Goal: Task Accomplishment & Management: Manage account settings

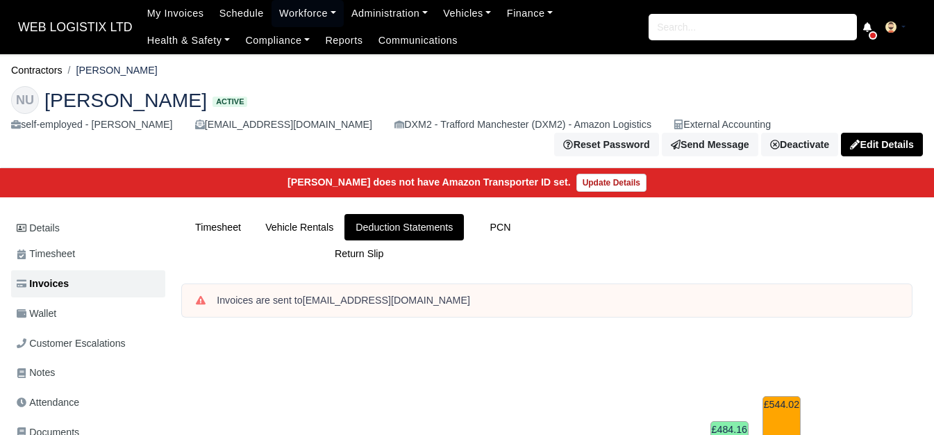
scroll to position [578, 0]
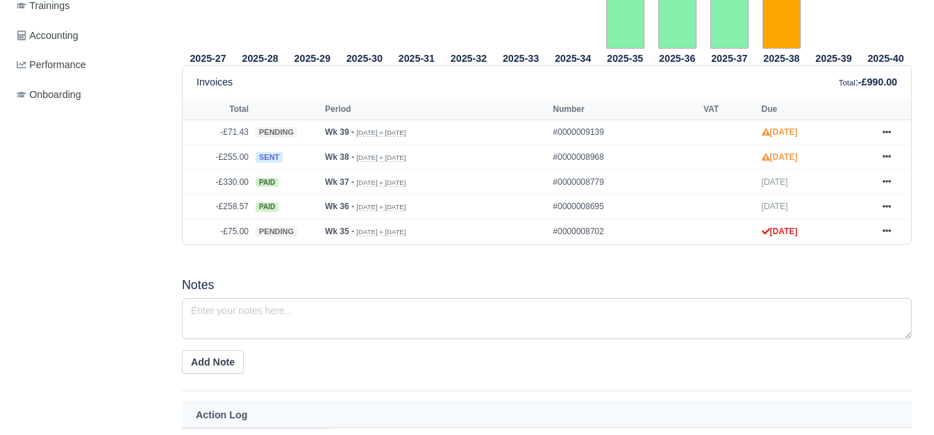
scroll to position [575, 0]
click at [881, 124] on link at bounding box center [887, 132] width 21 height 17
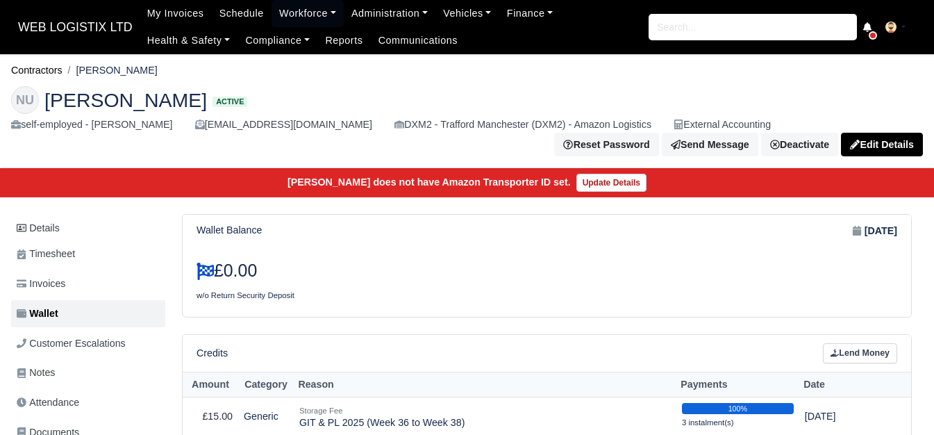
scroll to position [231, 0]
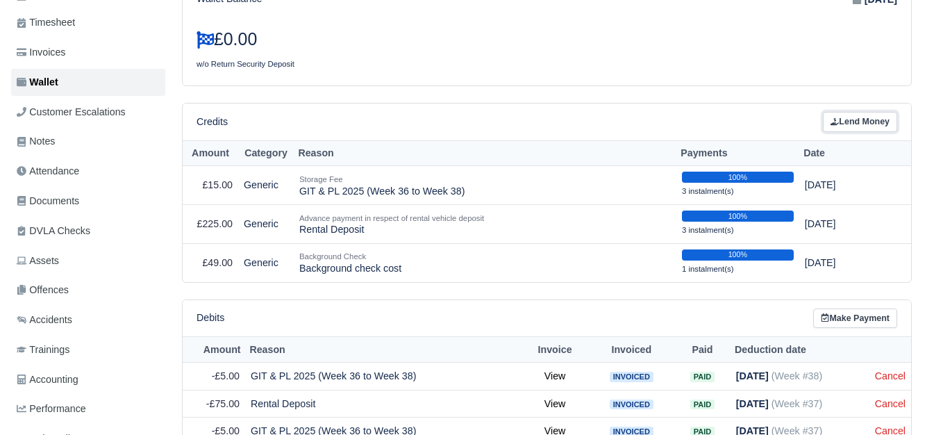
click at [856, 117] on link "Lend Money" at bounding box center [860, 122] width 74 height 20
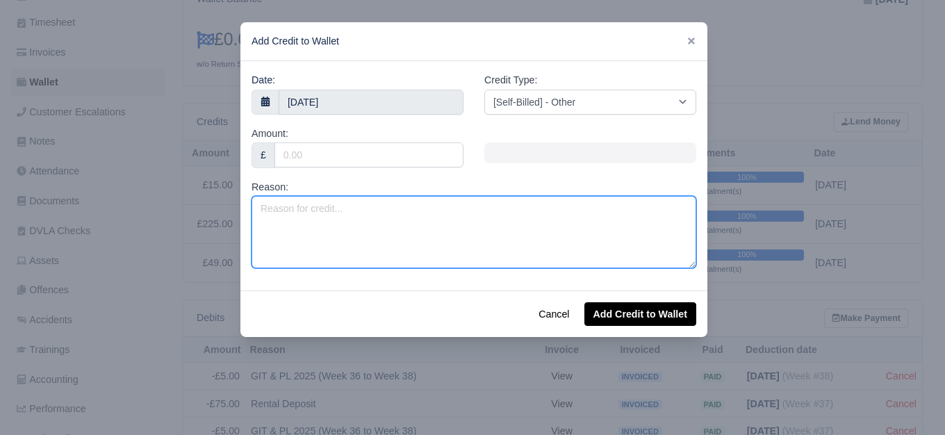
click at [393, 215] on textarea "Reason:" at bounding box center [474, 232] width 445 height 72
type textarea "Negative Invoice Week 39"
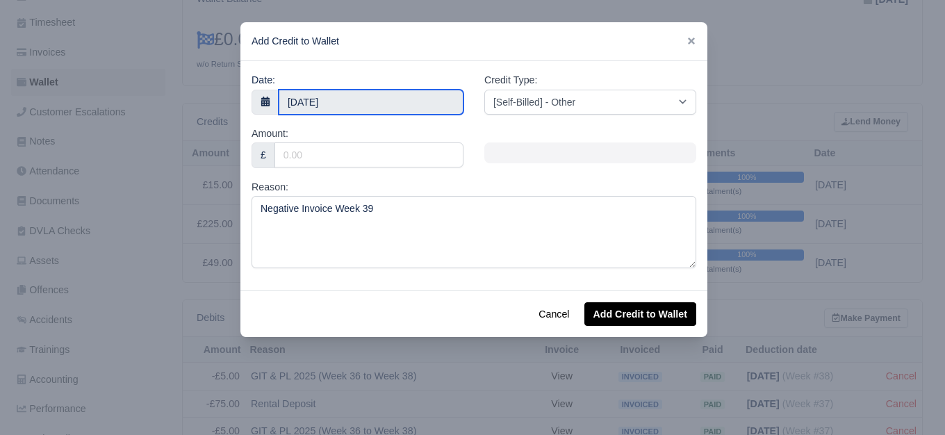
click at [333, 109] on input "1 October 2025" at bounding box center [371, 102] width 185 height 25
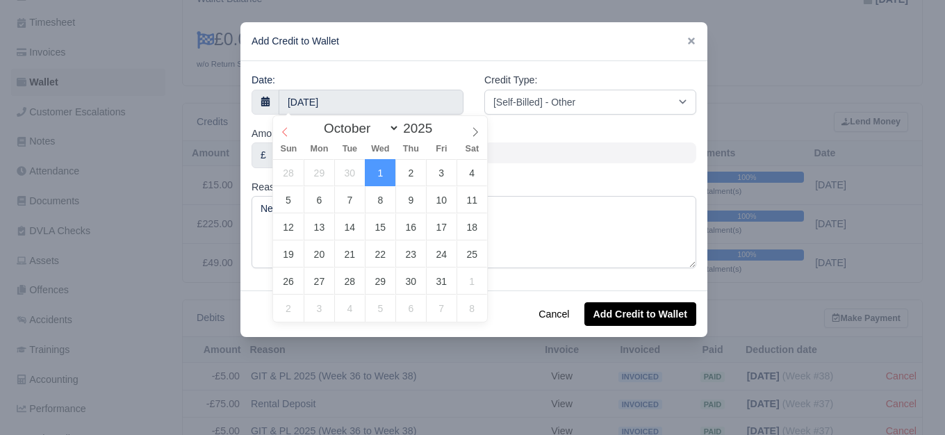
select select "8"
click at [288, 134] on icon at bounding box center [285, 132] width 10 height 10
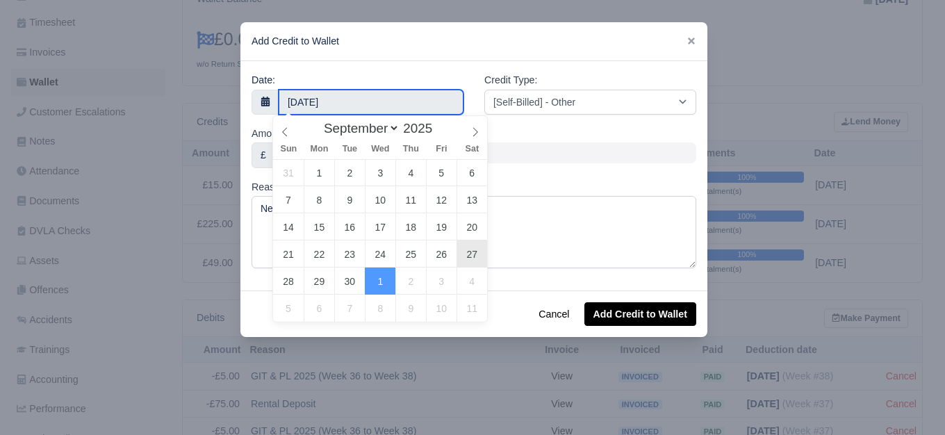
type input "27 September 2025"
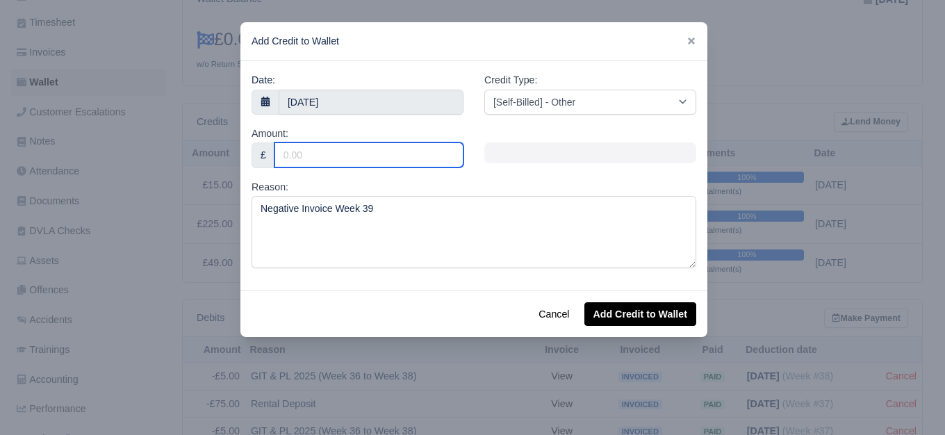
click at [353, 152] on input "Amount:" at bounding box center [368, 154] width 189 height 25
type input "71.43"
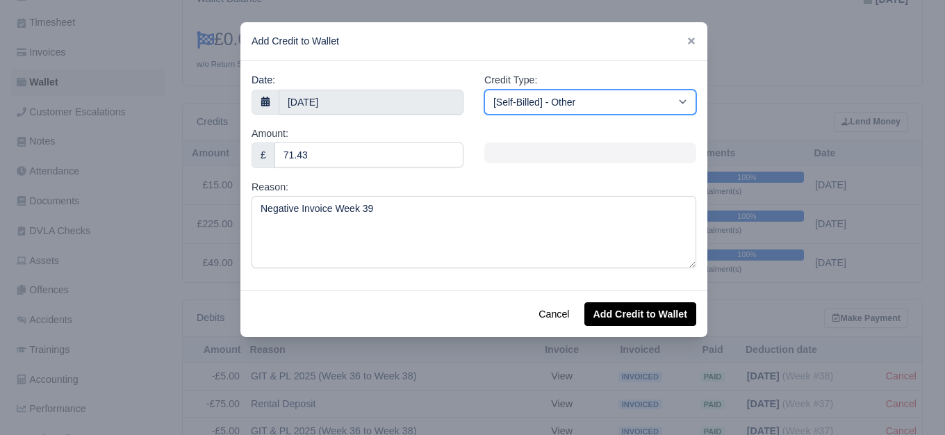
click at [521, 90] on select "[Self-Billed] - Other [Self-Billed] - Negative Invoice [Self-Billed] - Keychain…" at bounding box center [590, 102] width 212 height 25
click at [484, 90] on select "[Self-Billed] - Other [Self-Billed] - Negative Invoice [Self-Billed] - Keychain…" at bounding box center [590, 102] width 212 height 25
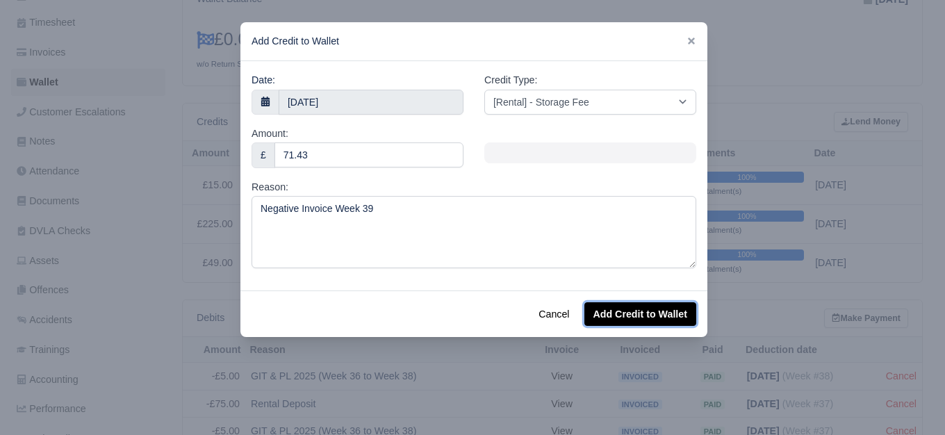
click at [617, 317] on button "Add Credit to Wallet" at bounding box center [640, 314] width 112 height 24
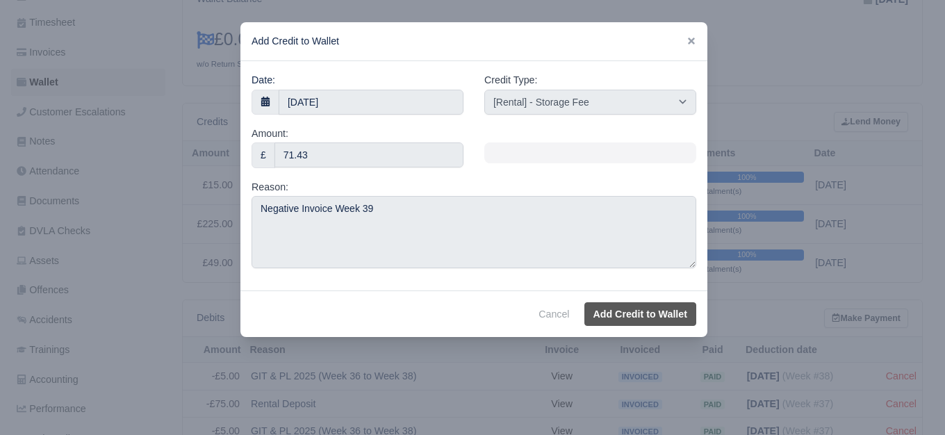
select select "other"
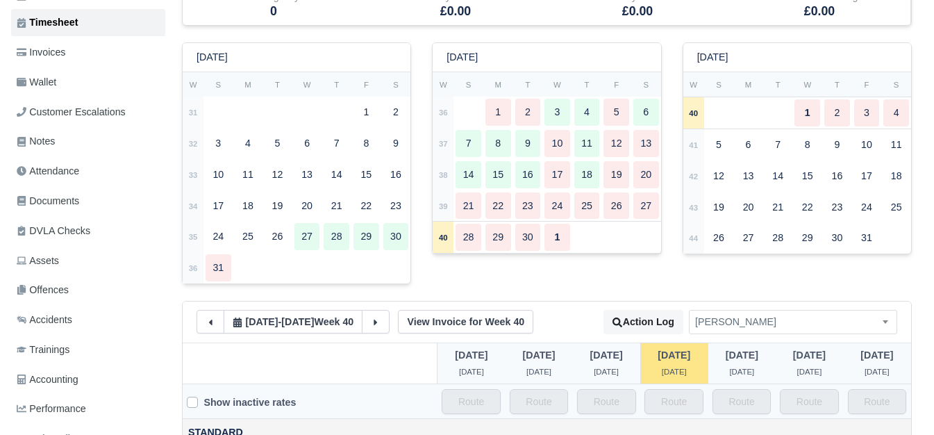
scroll to position [231, 0]
click at [450, 172] on td "38" at bounding box center [443, 174] width 21 height 31
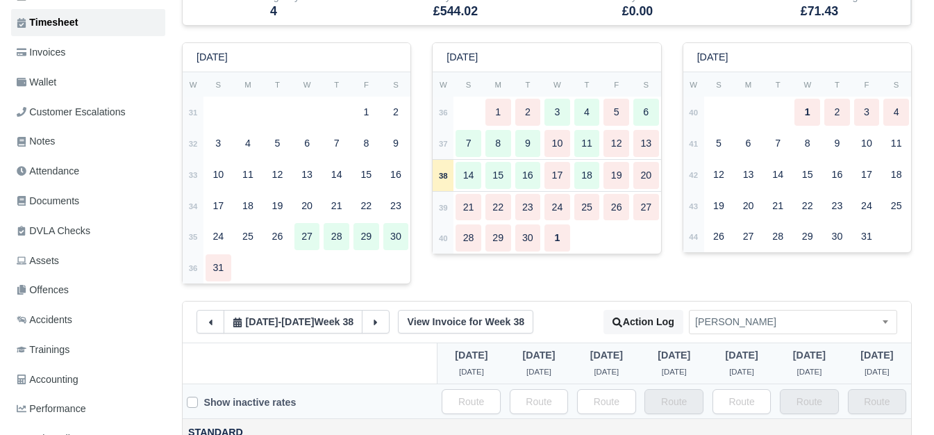
type input "41"
type input "23"
type input "25"
type input "31"
type input "1"
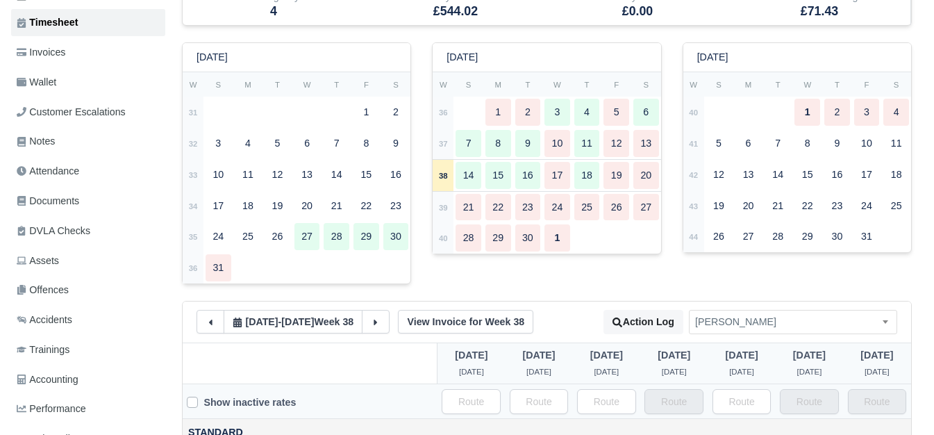
type input "0.9"
type input "1"
type input "0.5"
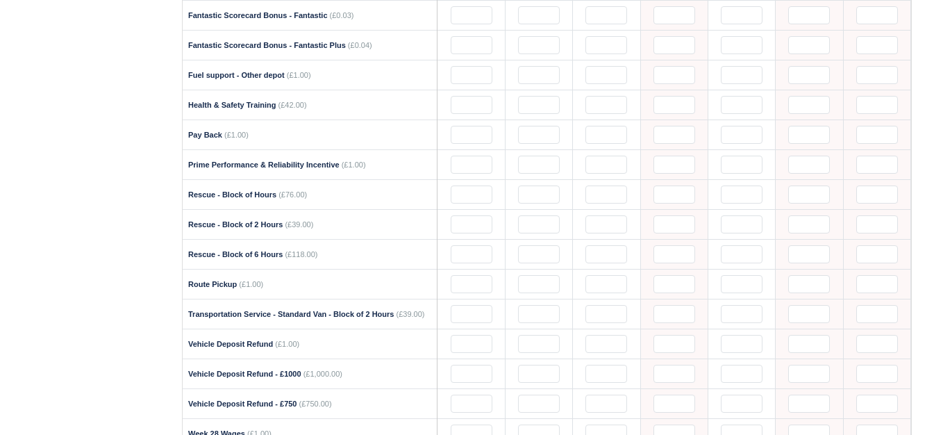
scroll to position [1853, 0]
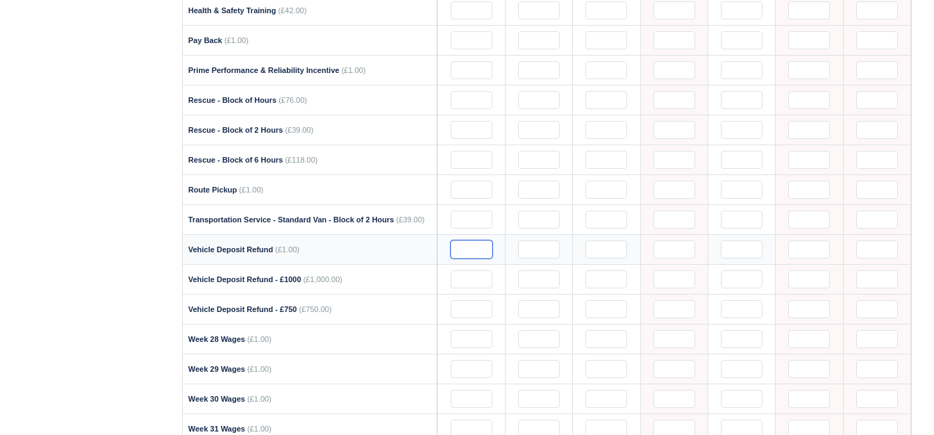
click at [478, 240] on input "text" at bounding box center [472, 249] width 42 height 18
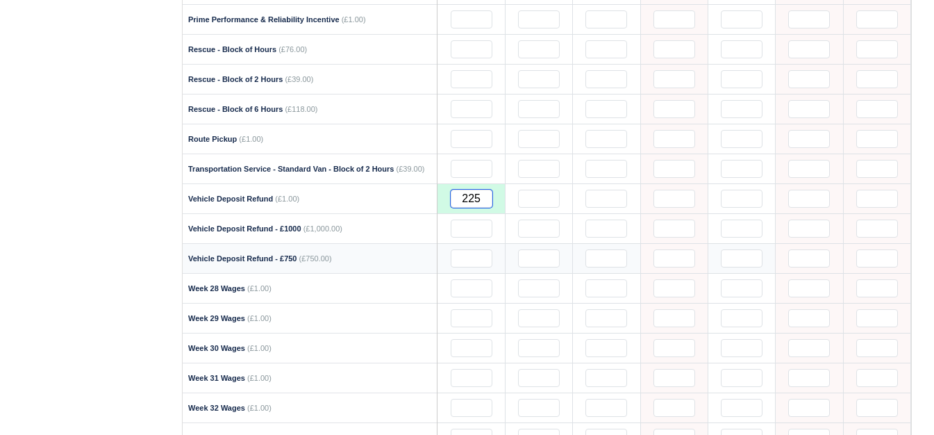
scroll to position [2027, 0]
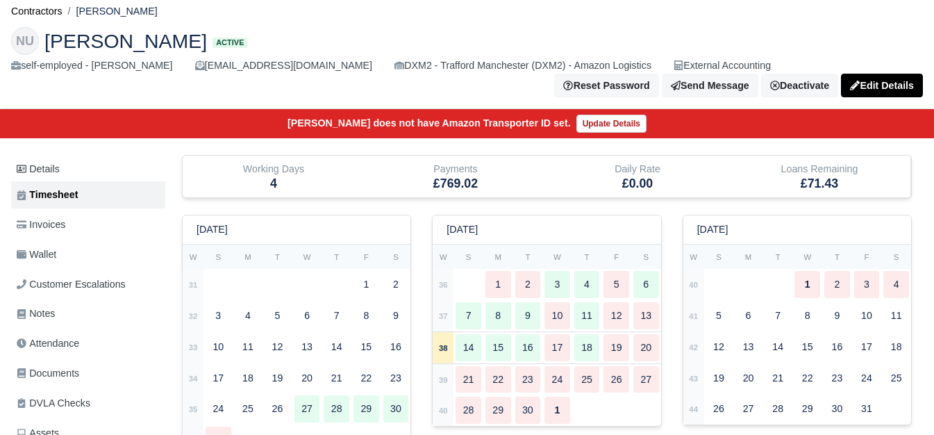
scroll to position [0, 0]
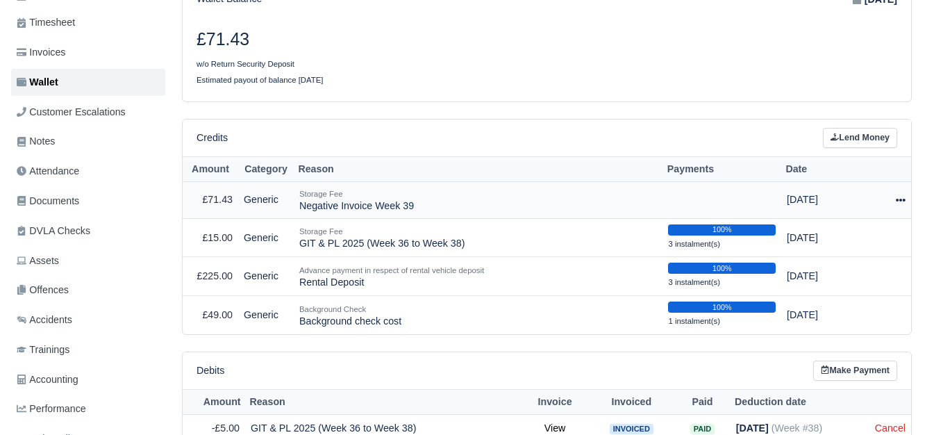
click at [901, 199] on icon at bounding box center [901, 200] width 10 height 3
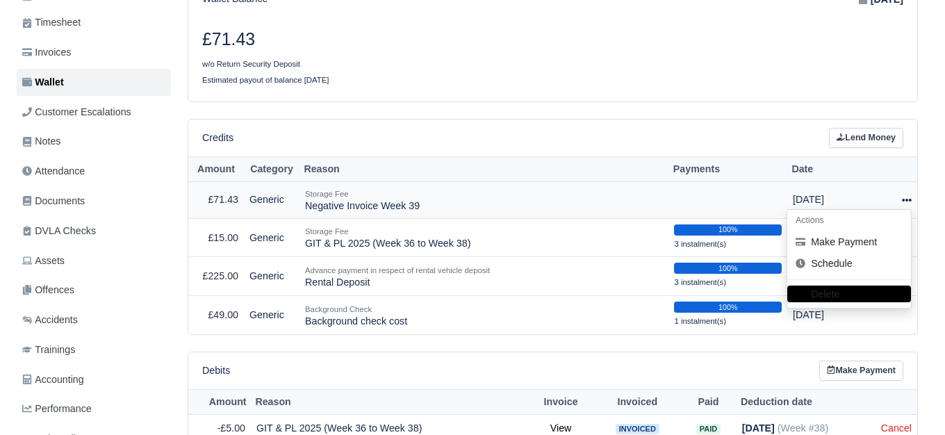
scroll to position [231, 0]
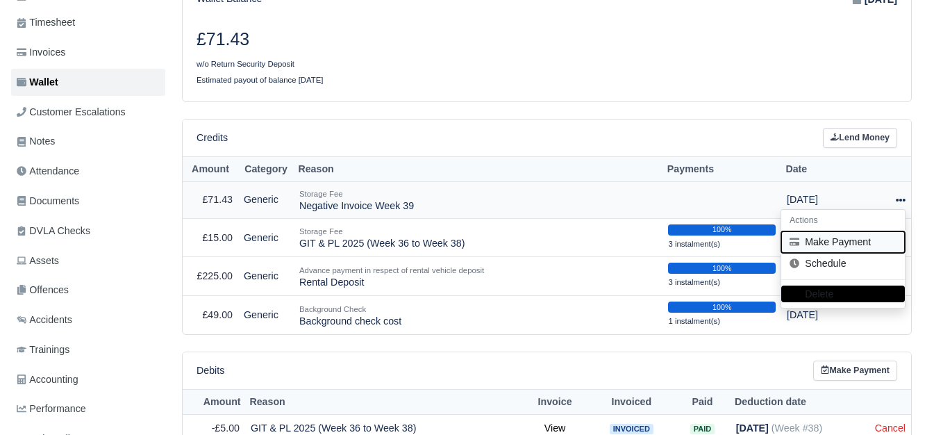
click at [833, 238] on button "Make Payment" at bounding box center [844, 242] width 124 height 22
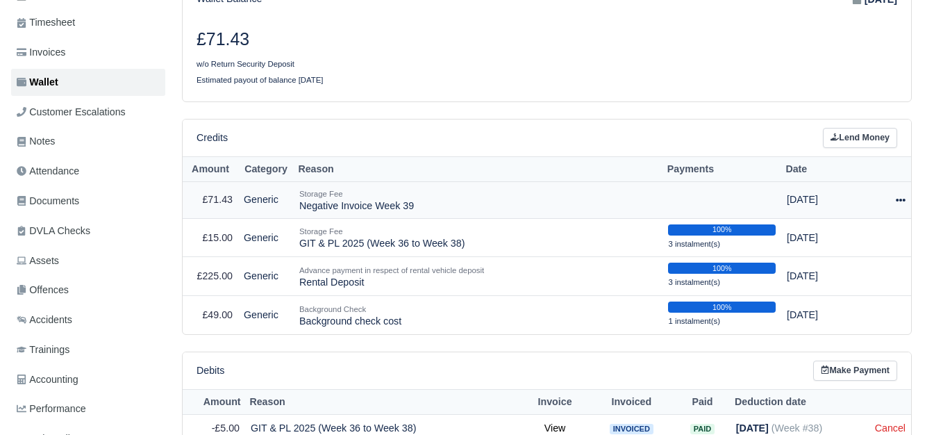
select select "7290"
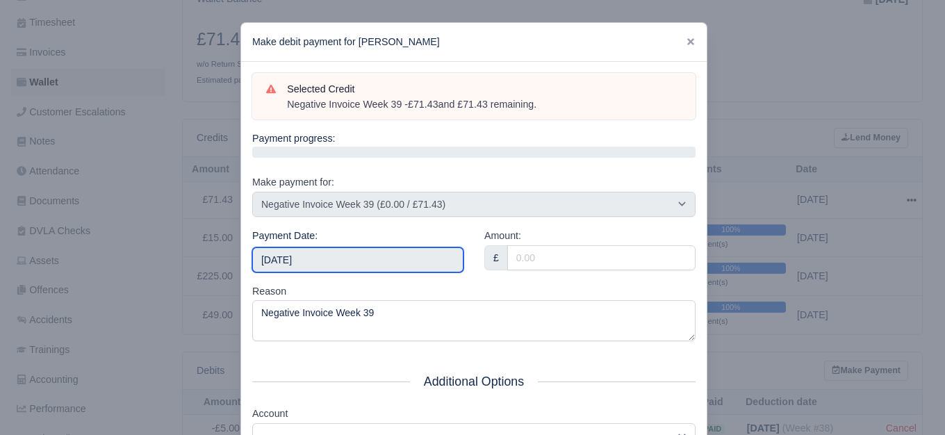
click at [367, 266] on input "2025-10-04" at bounding box center [357, 259] width 211 height 25
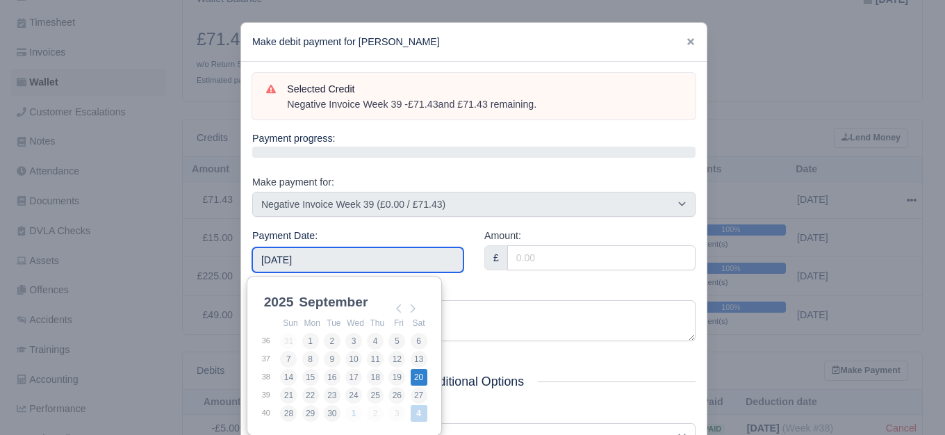
type input "2025-09-20"
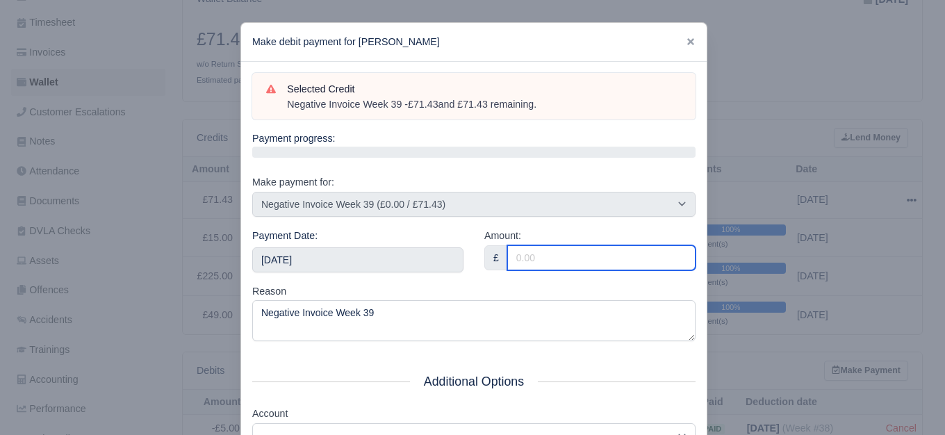
click at [544, 252] on input "Amount:" at bounding box center [601, 257] width 188 height 25
type input "71.43"
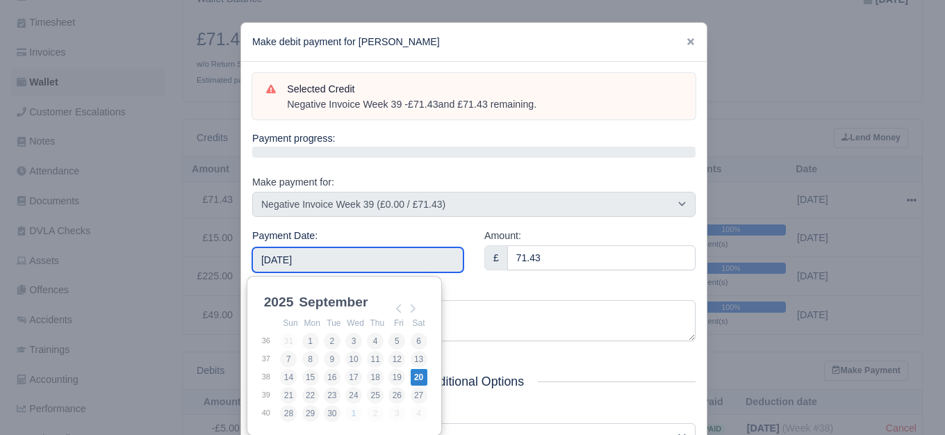
click at [443, 254] on input "2025-09-20" at bounding box center [357, 259] width 211 height 25
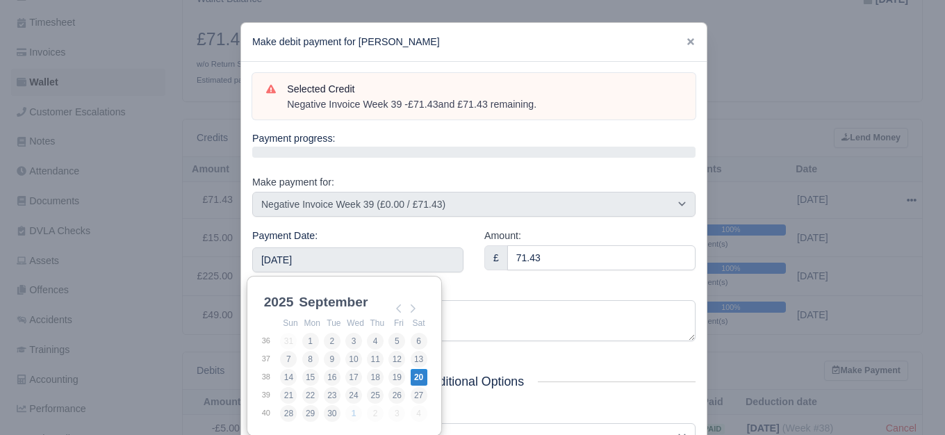
click at [467, 282] on div "Payment Date: 2025-09-20" at bounding box center [358, 256] width 232 height 56
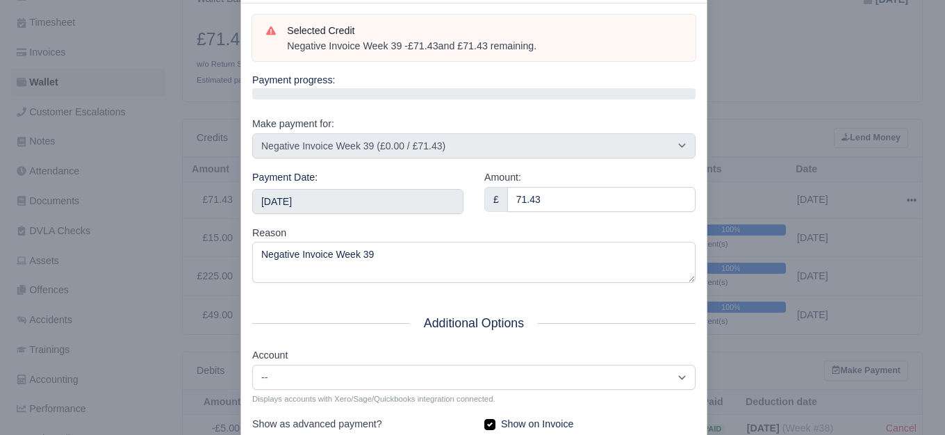
scroll to position [210, 0]
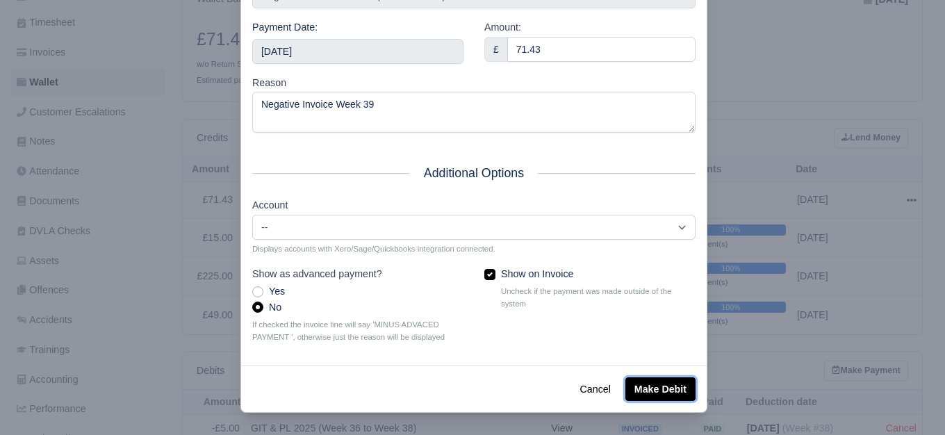
click at [652, 389] on button "Make Debit" at bounding box center [660, 389] width 70 height 24
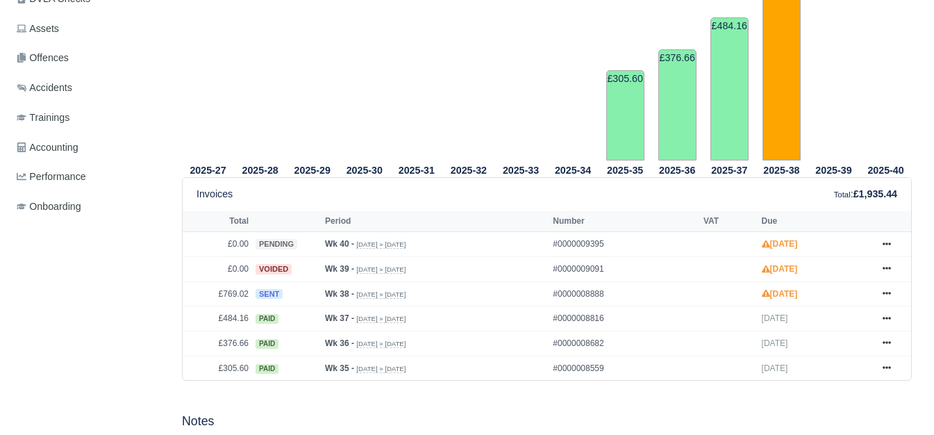
scroll to position [463, 0]
click at [895, 261] on link at bounding box center [887, 269] width 21 height 17
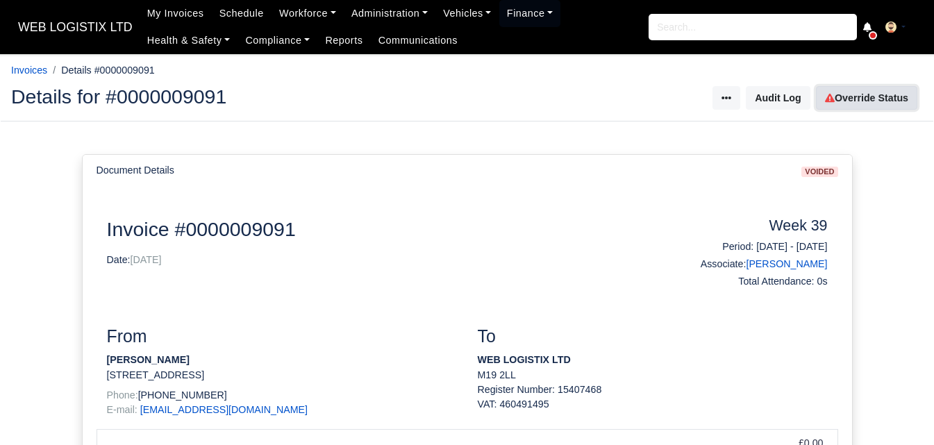
click at [909, 106] on link "Override Status" at bounding box center [866, 98] width 101 height 24
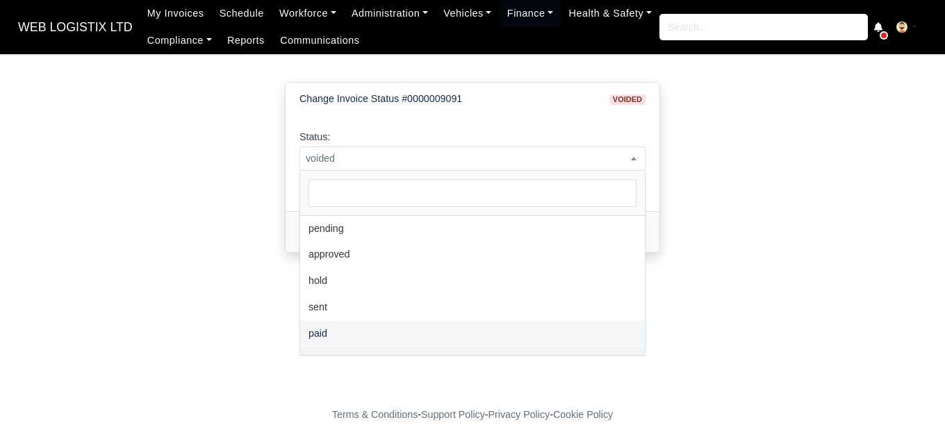
scroll to position [101, 0]
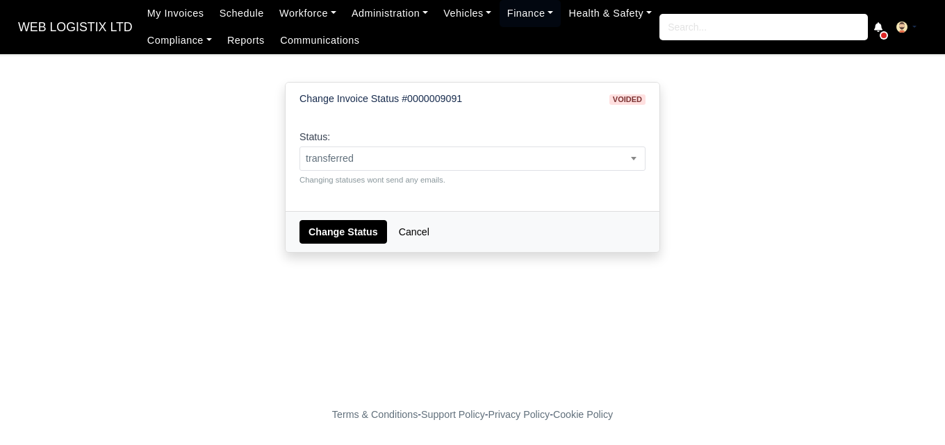
select select "transferred"
click at [337, 235] on button "Change Status" at bounding box center [343, 232] width 88 height 24
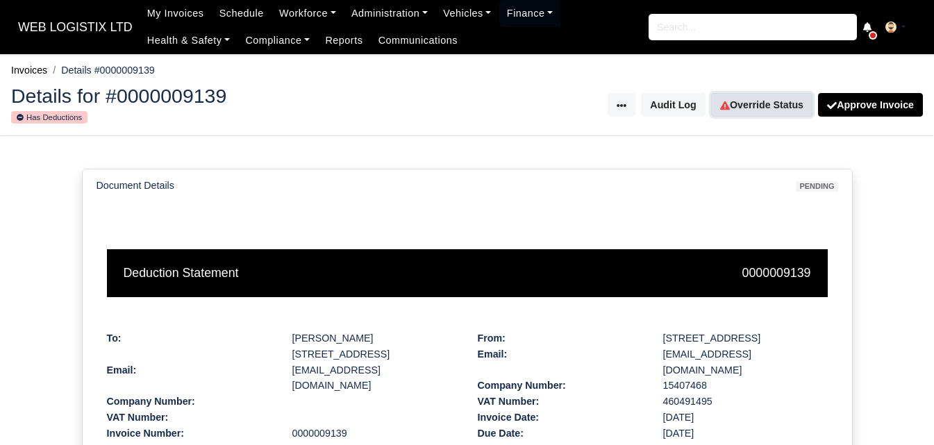
click at [775, 99] on link "Override Status" at bounding box center [761, 105] width 101 height 24
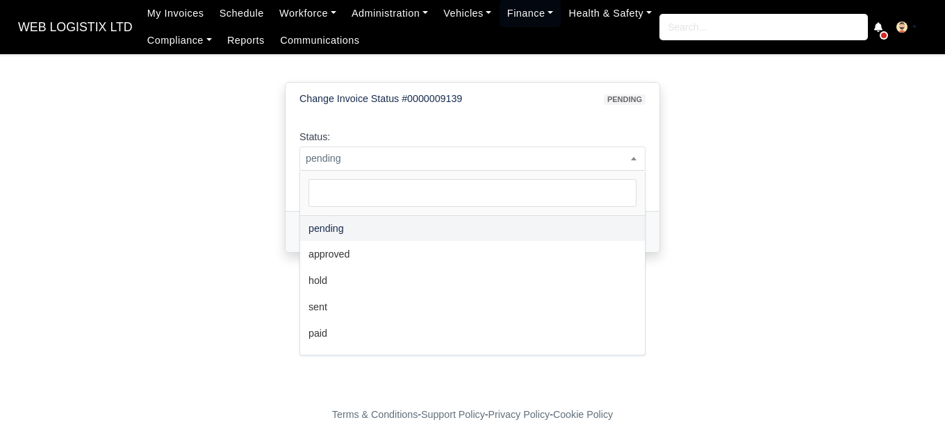
select select "transferred"
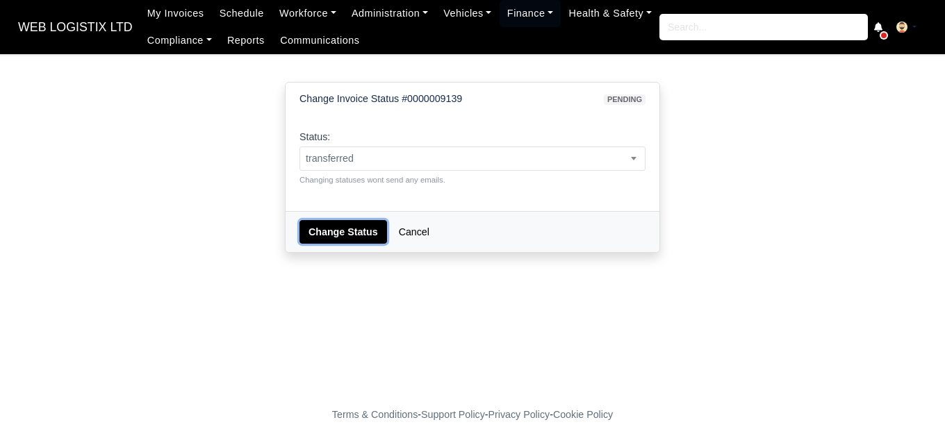
click at [333, 236] on button "Change Status" at bounding box center [343, 232] width 88 height 24
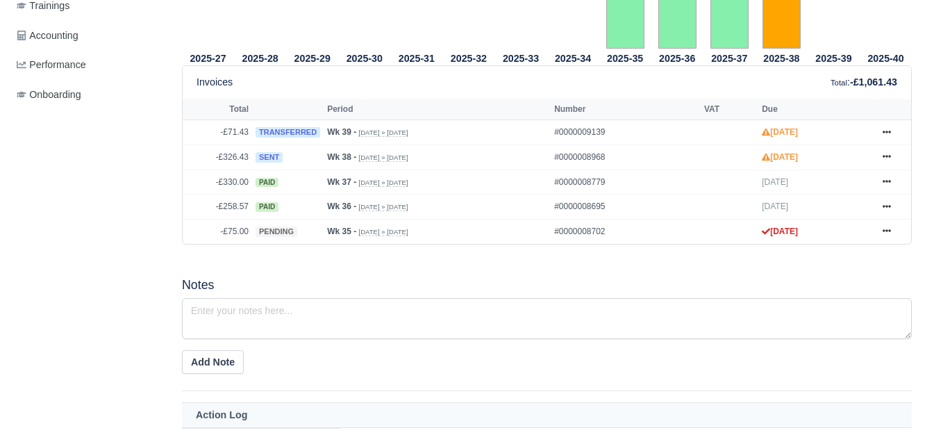
scroll to position [575, 0]
click at [887, 149] on link at bounding box center [887, 157] width 21 height 17
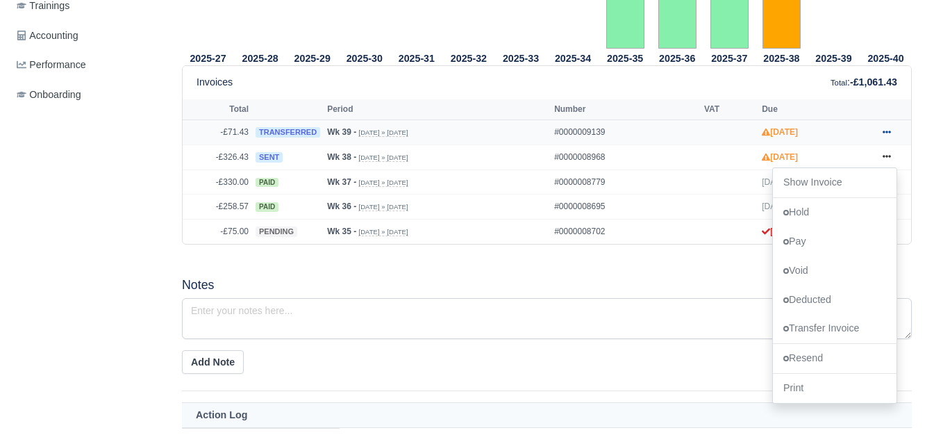
click at [892, 128] on link at bounding box center [887, 132] width 21 height 17
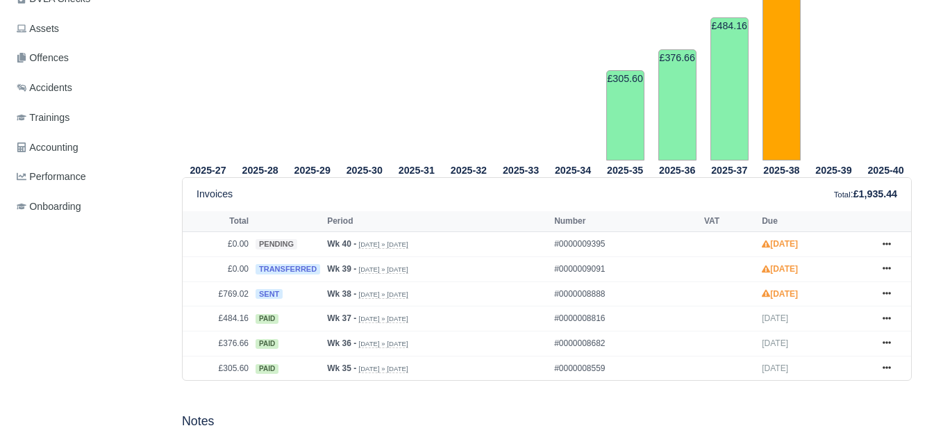
scroll to position [463, 0]
click at [889, 289] on icon at bounding box center [887, 293] width 8 height 8
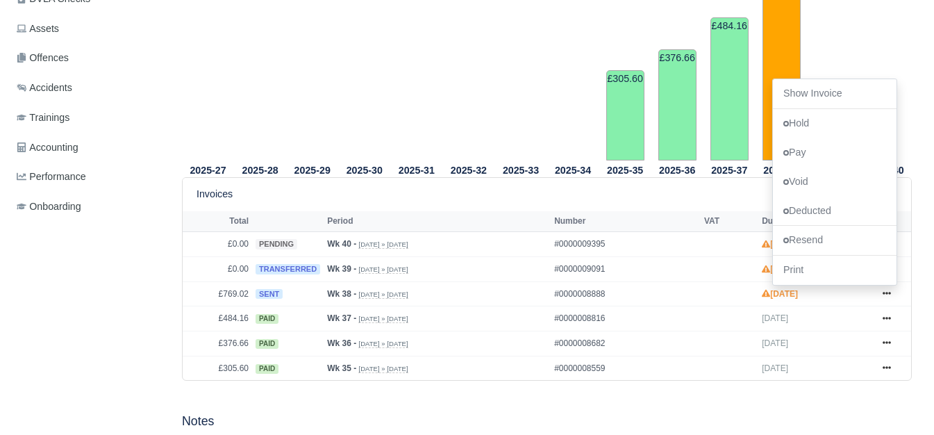
click at [497, 115] on tr "2025-33" at bounding box center [521, 13] width 52 height 296
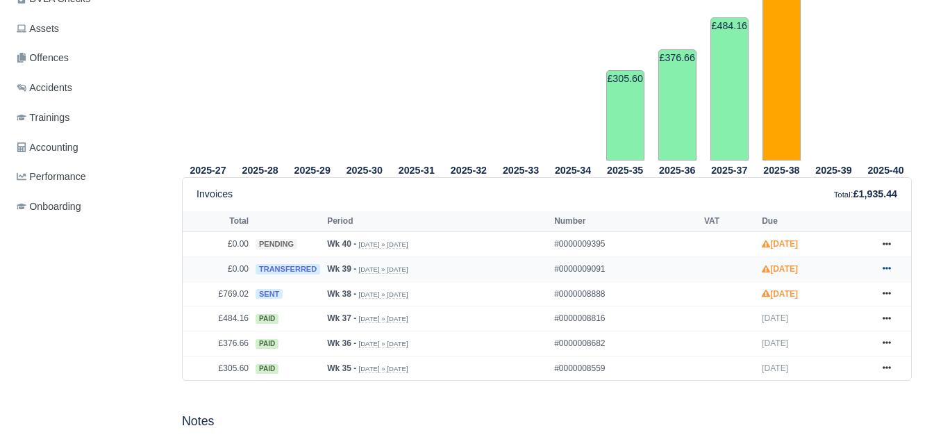
click at [885, 264] on icon at bounding box center [887, 268] width 8 height 8
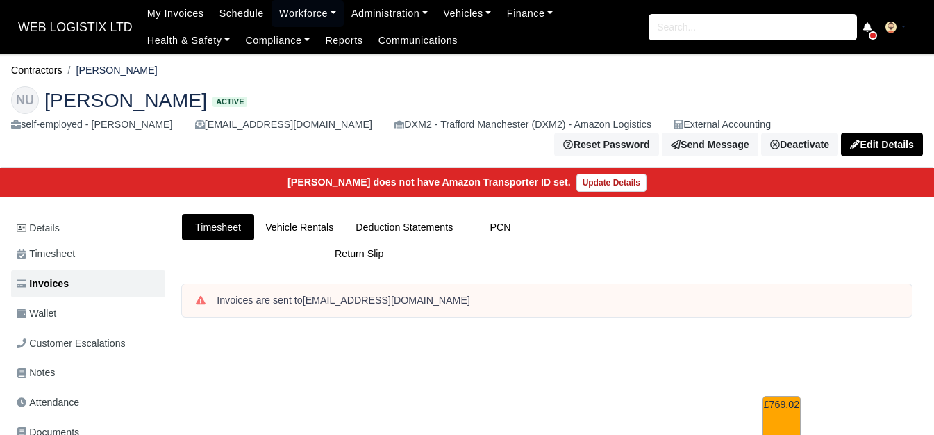
drag, startPoint x: 81, startPoint y: 69, endPoint x: 139, endPoint y: 69, distance: 57.7
click at [139, 69] on ol "Contractors Nazim Uddin" at bounding box center [467, 71] width 912 height 22
copy li "[PERSON_NAME]"
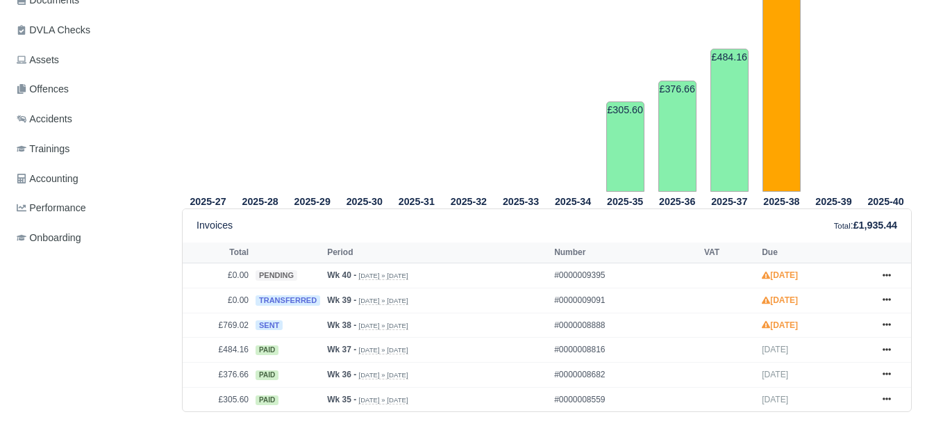
scroll to position [463, 0]
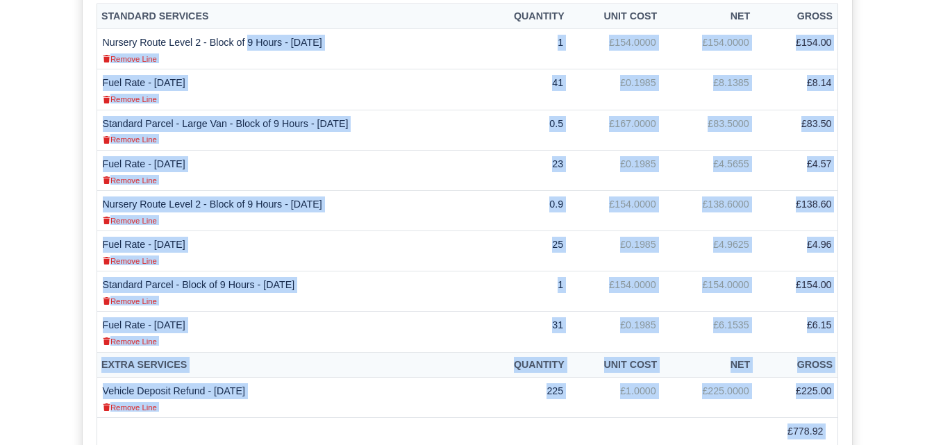
scroll to position [659, 0]
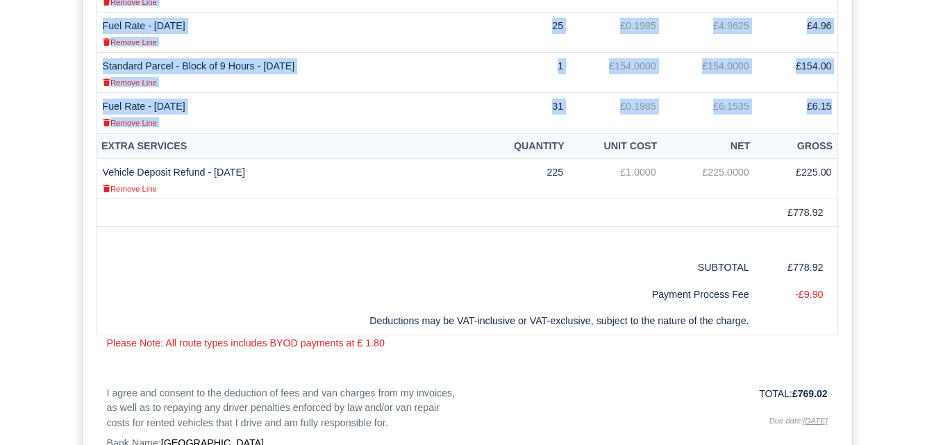
drag, startPoint x: 103, startPoint y: 247, endPoint x: 830, endPoint y: 110, distance: 739.5
copy tbody "Loremip Dolor Sitam 9 - Conse ad 4 Elits - 19/54/6046 Doeius Temp 5 £644.0161 £…"
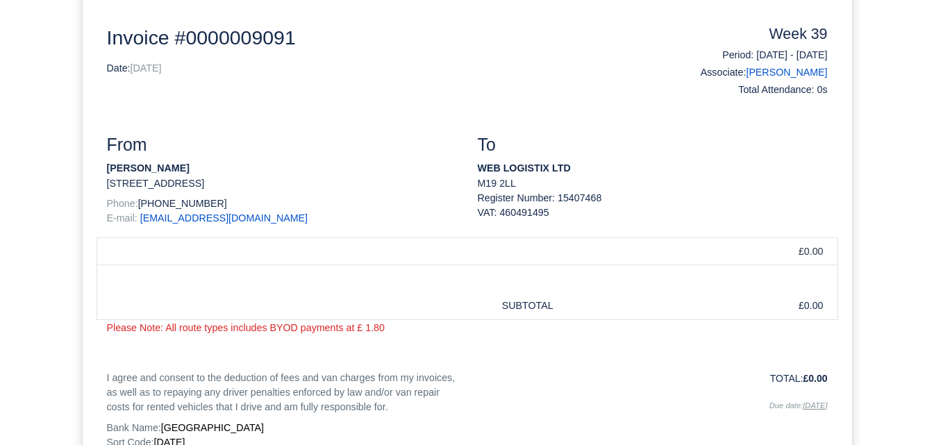
scroll to position [116, 0]
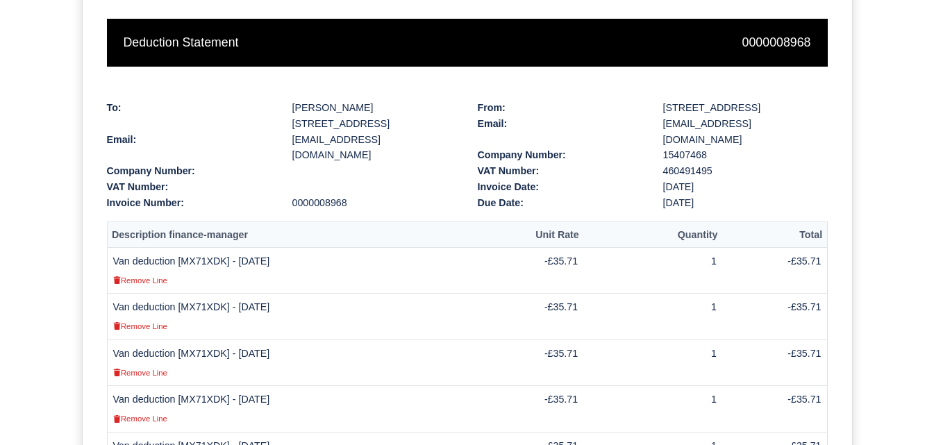
scroll to position [227, 0]
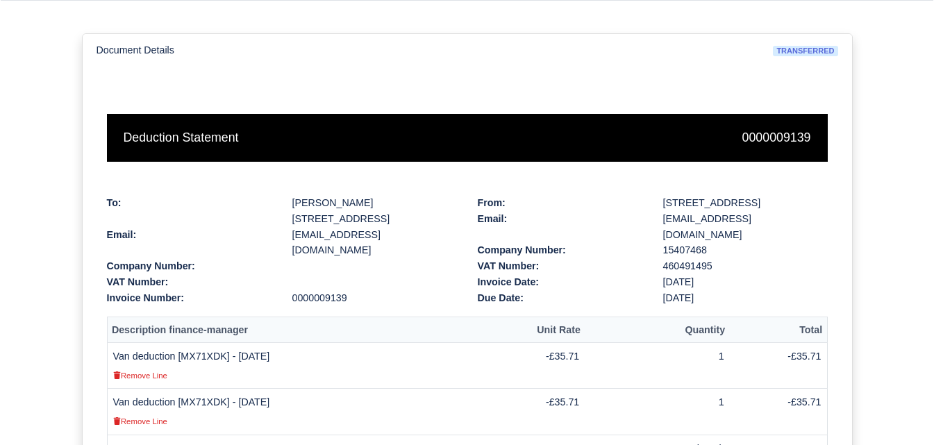
scroll to position [19, 0]
